Goal: Communication & Community: Answer question/provide support

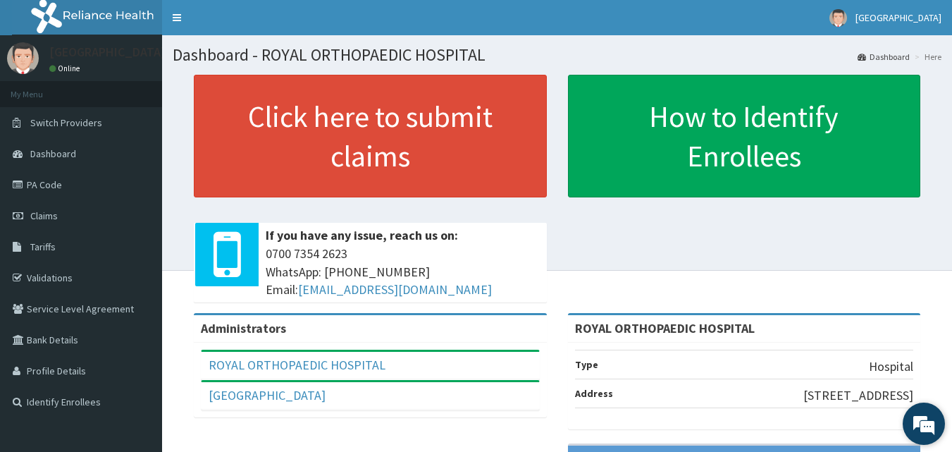
click at [920, 422] on em at bounding box center [924, 423] width 38 height 38
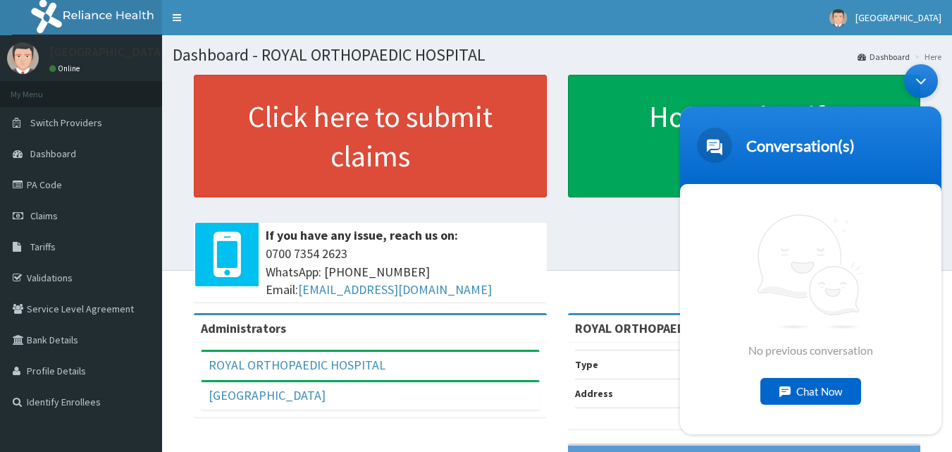
click at [826, 392] on div "Chat Now" at bounding box center [810, 391] width 101 height 27
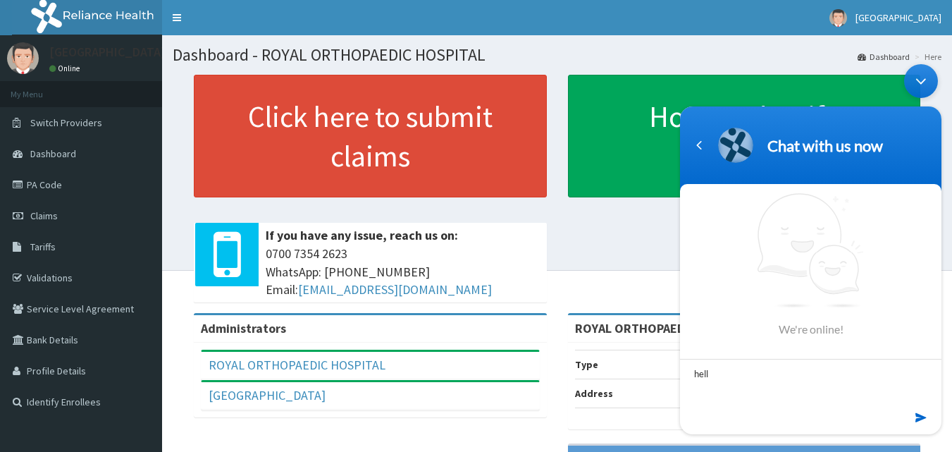
type textarea "hello"
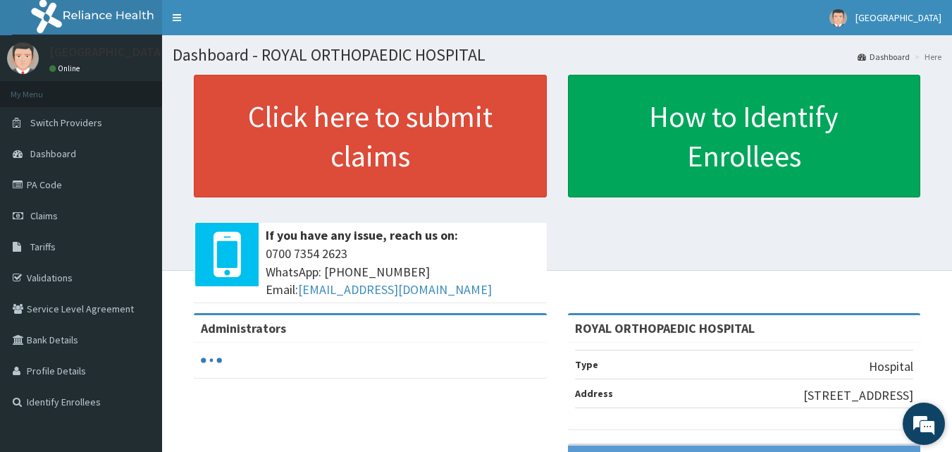
click at [932, 421] on em at bounding box center [924, 423] width 38 height 38
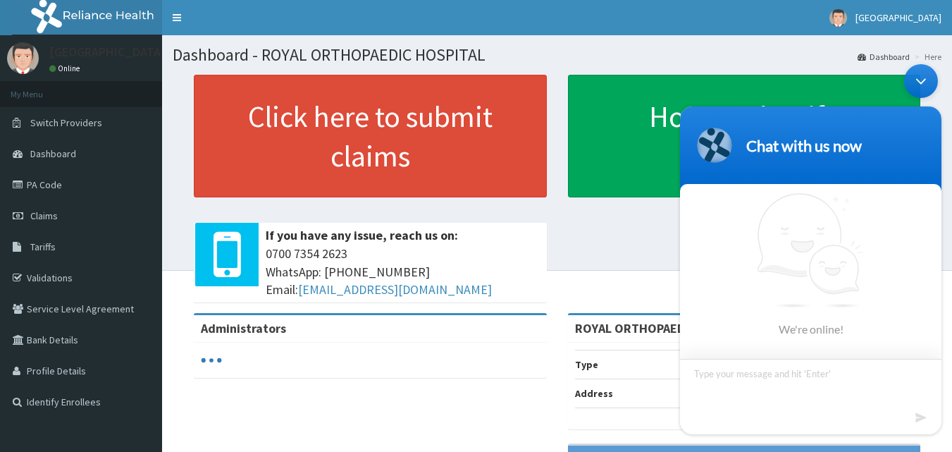
type textarea "H"
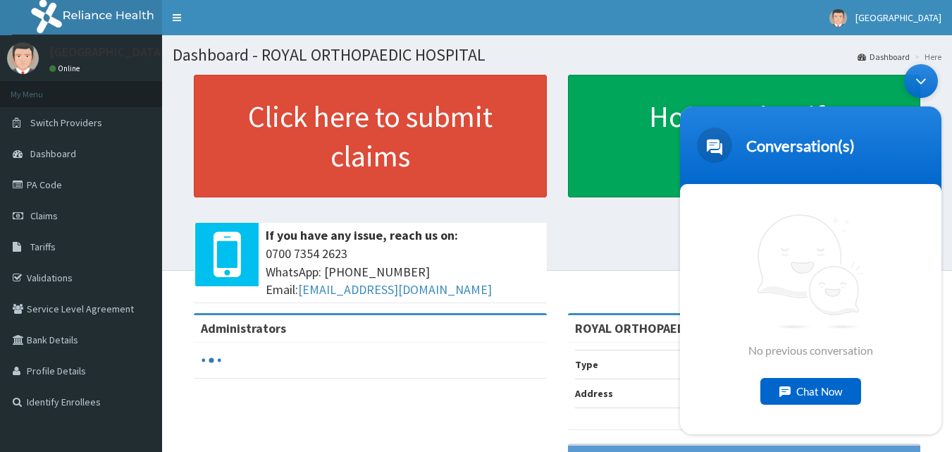
click at [832, 385] on div "Chat Now" at bounding box center [810, 391] width 101 height 27
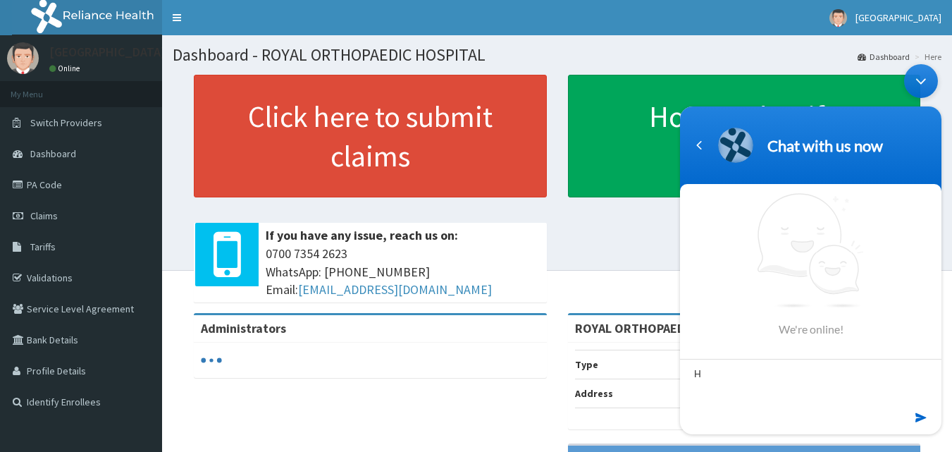
type textarea "HI"
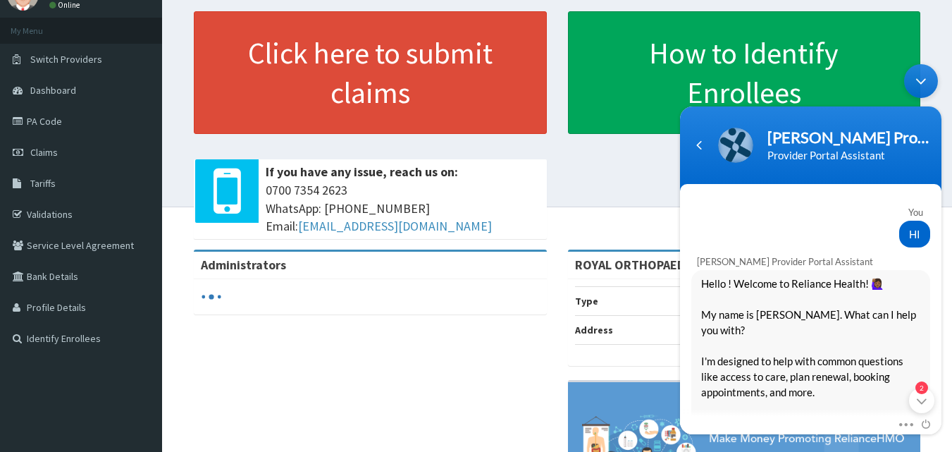
scroll to position [85, 0]
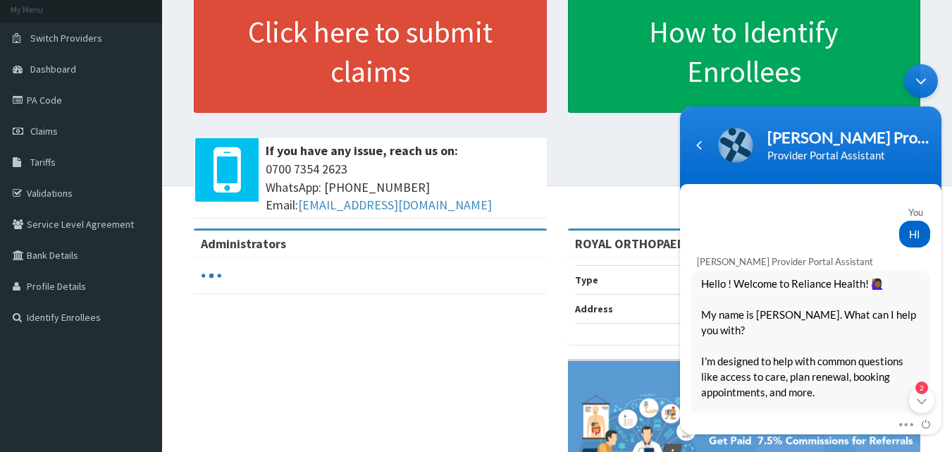
click at [915, 342] on span "Hello ! Welcome to Reliance Health! 🙋🏾‍♀️ My name is Naomi. What can I help you…" at bounding box center [810, 415] width 219 height 279
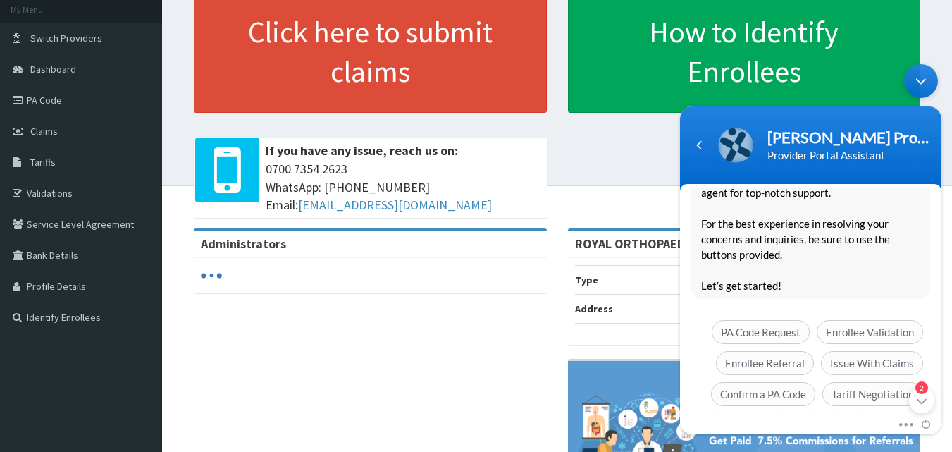
scroll to position [262, 0]
click at [782, 350] on span "Enrollee Referral" at bounding box center [765, 362] width 98 height 24
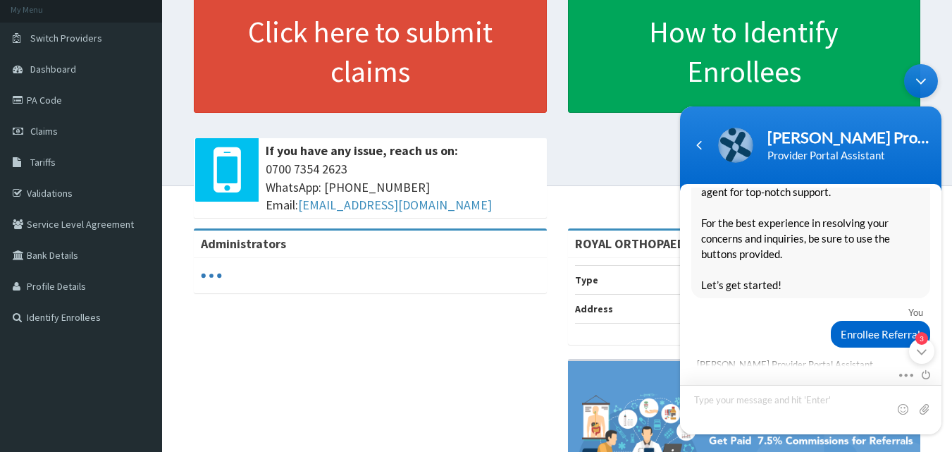
scroll to position [419, 0]
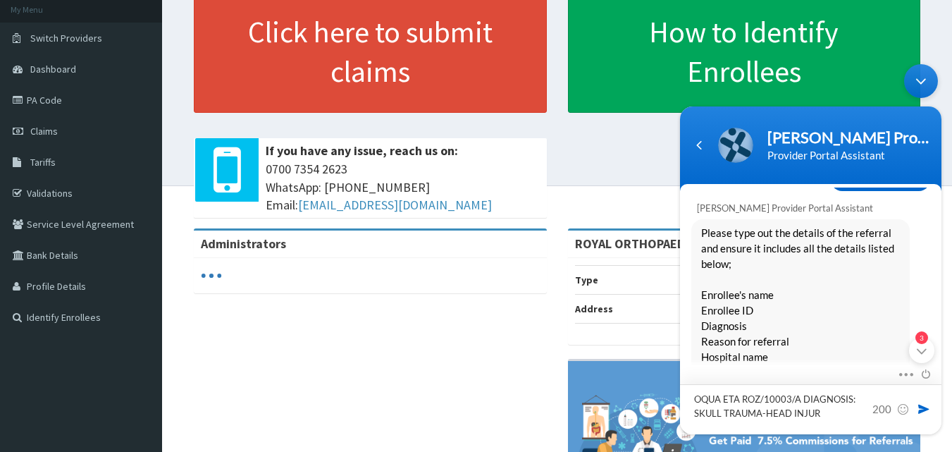
type textarea "OQUA ETA ROZ/10003/A DIAGNOSIS: SKULL TRAUMA-HEAD INJURY"
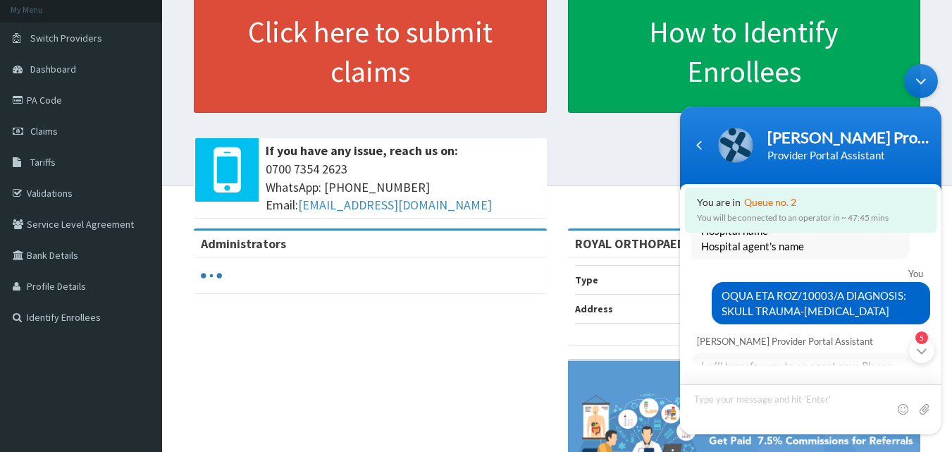
scroll to position [575, 0]
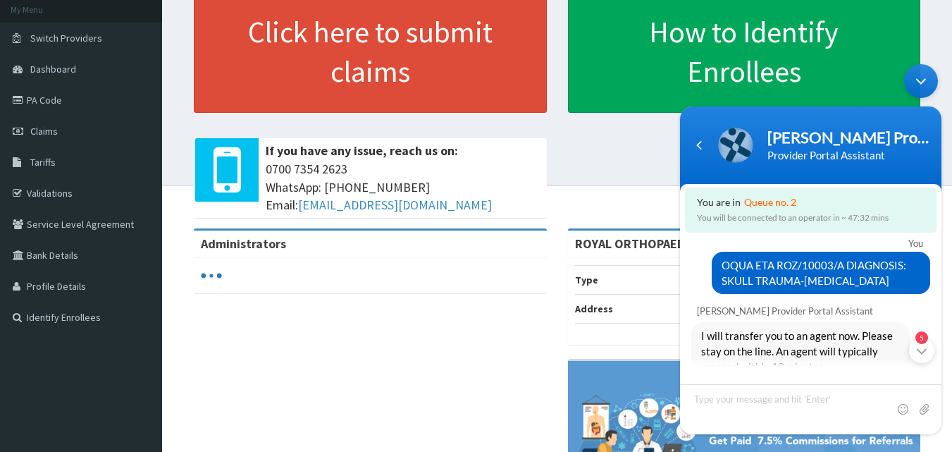
click at [942, 354] on body "Naomi Provider Portal Assistant Provider Portal Assistant You are in Queue no. …" at bounding box center [811, 249] width 276 height 384
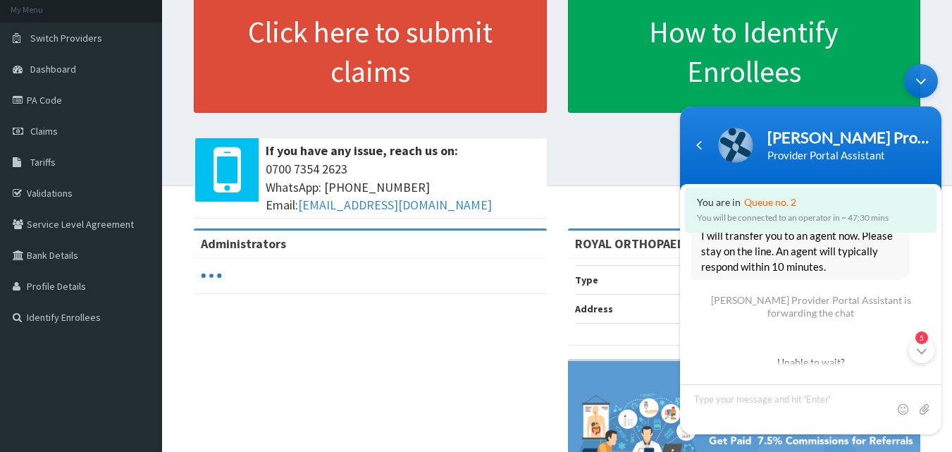
scroll to position [692, 0]
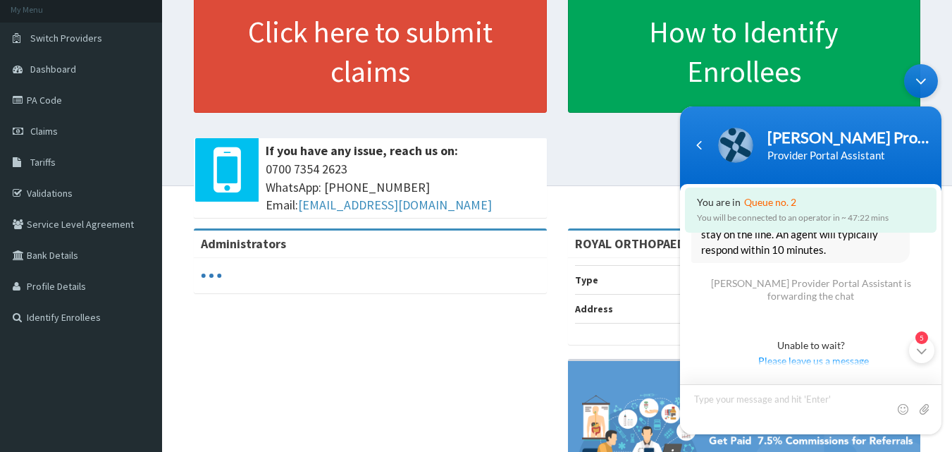
click at [772, 396] on textarea "Type your message and hit 'Enter'" at bounding box center [810, 409] width 261 height 50
type textarea "W"
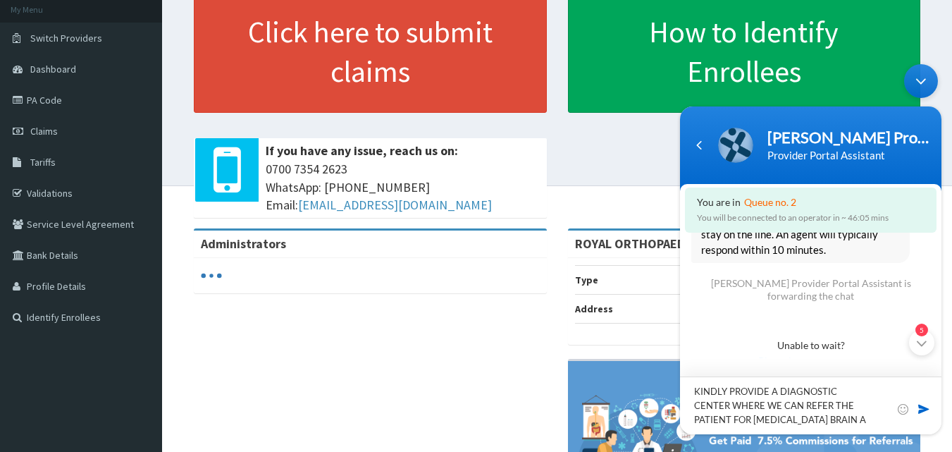
type textarea "KINDLY PROVIDE A DIAGNOSTIC CENTER WHERE WE CAN REFER THE PATIENT FOR CT-SCAN B…"
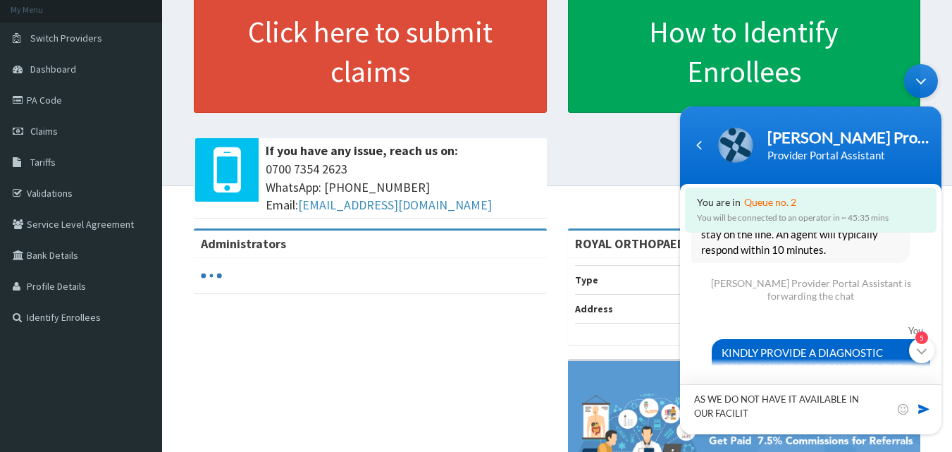
type textarea "AS WE DO NOT HAVE IT AVAILABLE IN OUR FACILITY"
click at [942, 358] on body "Naomi Provider Portal Assistant Provider Portal Assistant You are in Queue no. …" at bounding box center [811, 249] width 276 height 384
click at [939, 366] on div "5" at bounding box center [810, 400] width 261 height 68
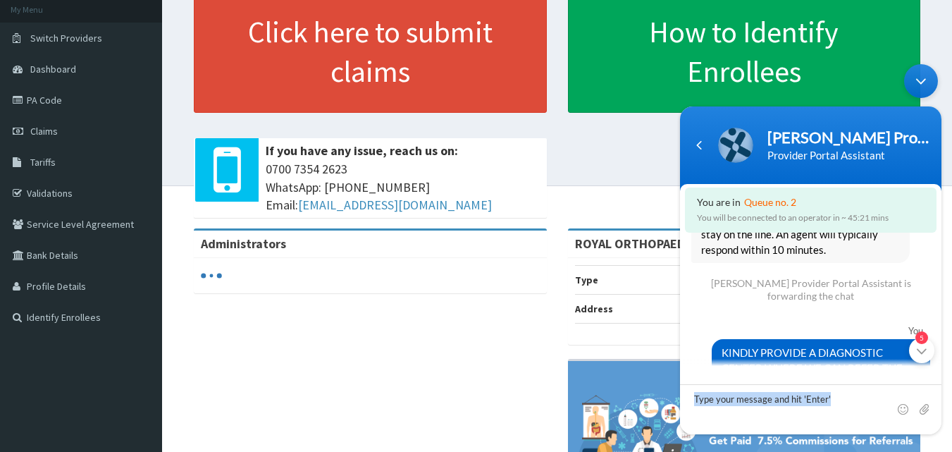
click at [939, 366] on div "5" at bounding box center [810, 400] width 261 height 68
click at [924, 338] on em "5" at bounding box center [921, 337] width 13 height 13
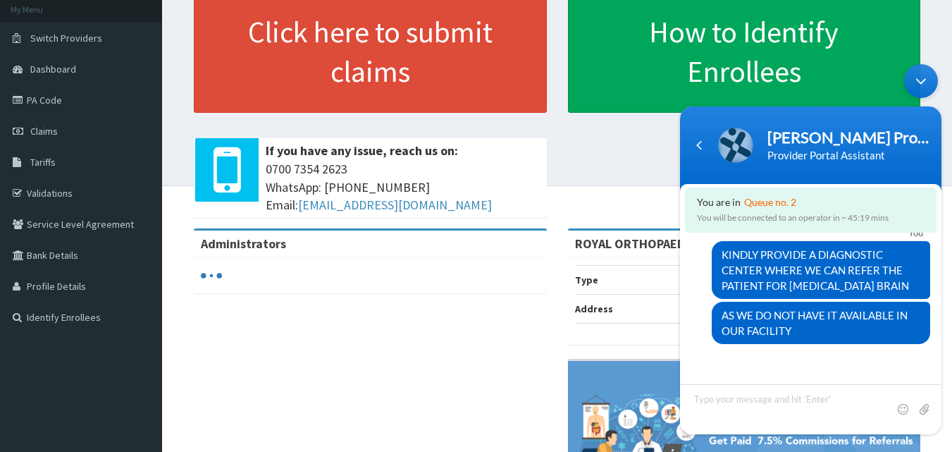
scroll to position [817, 0]
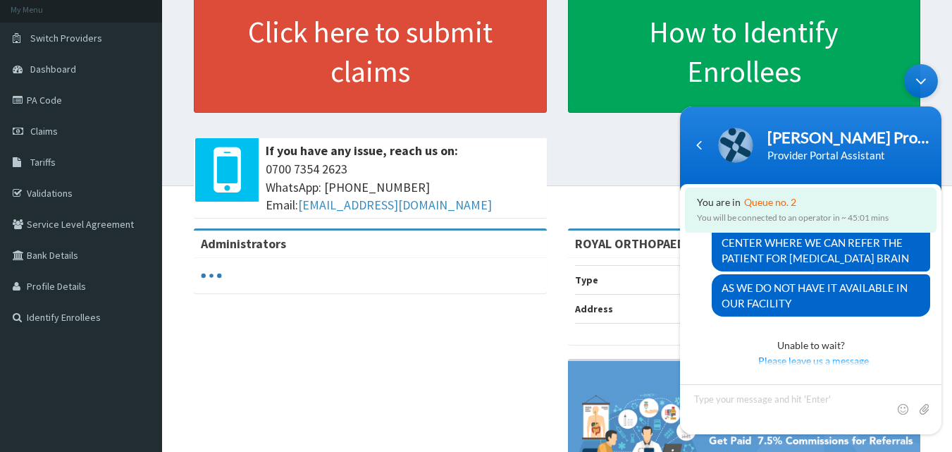
click at [805, 366] on div at bounding box center [810, 400] width 261 height 68
click at [775, 396] on textarea "Type your message and hit 'Enter'" at bounding box center [810, 409] width 261 height 50
click at [843, 353] on span "Please leave us a message" at bounding box center [813, 361] width 231 height 16
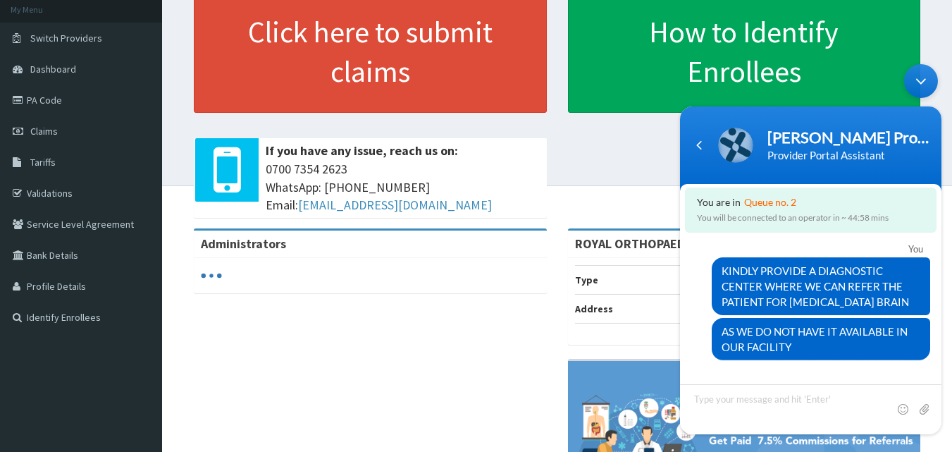
scroll to position [758, 0]
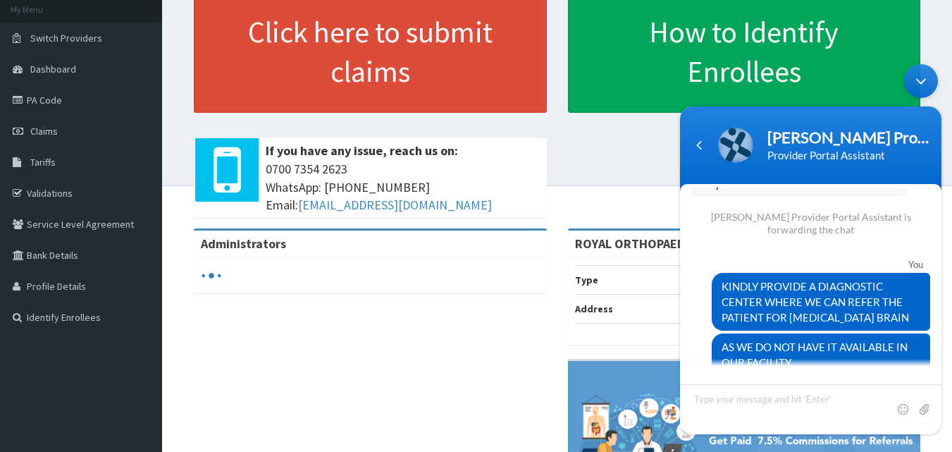
click at [940, 373] on div at bounding box center [810, 400] width 261 height 68
click at [942, 382] on body "Naomi Provider Portal Assistant Provider Portal Assistant You HI Naomi Provider…" at bounding box center [811, 249] width 276 height 384
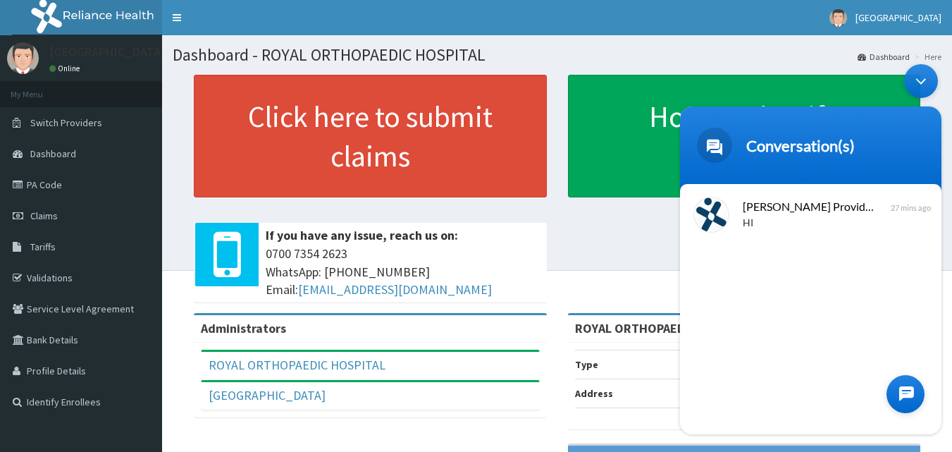
click at [834, 304] on div "Naomi Provider Portal Assistant HI 27 mins ago" at bounding box center [810, 309] width 261 height 250
